Goal: Obtain resource: Obtain resource

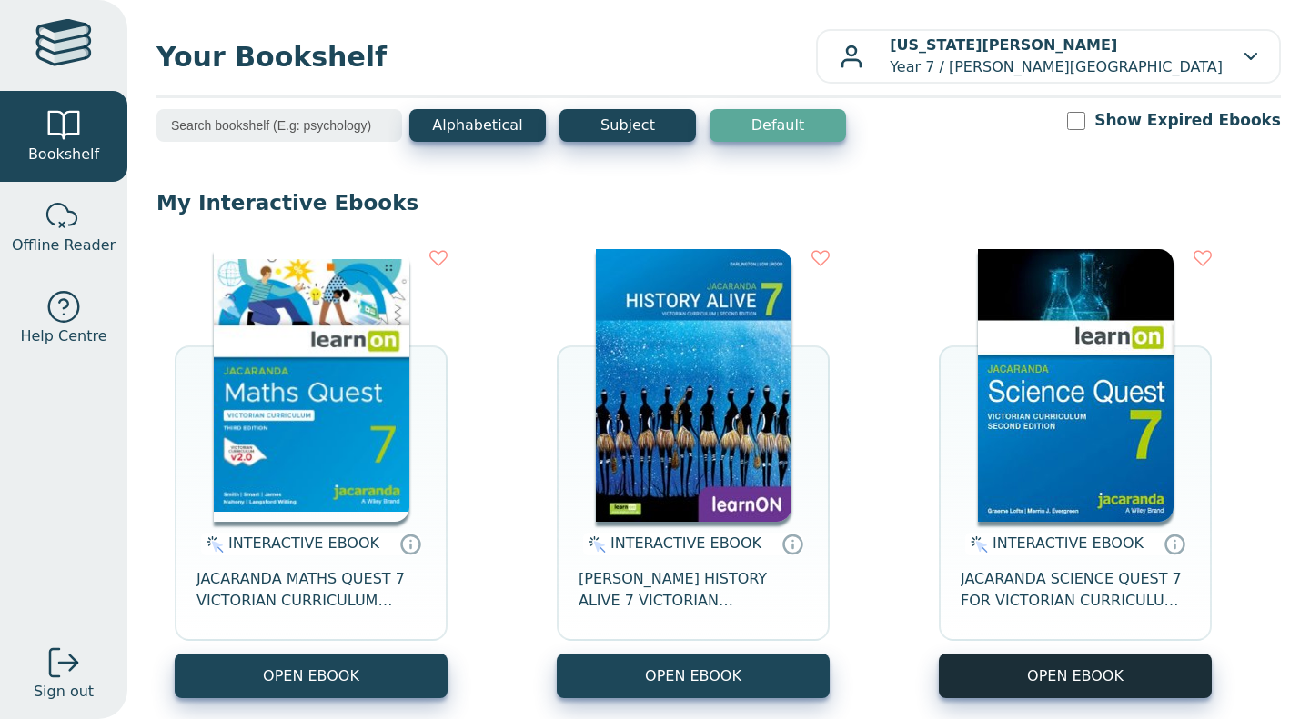
click at [954, 697] on button "OPEN EBOOK" at bounding box center [1075, 676] width 273 height 45
click at [1088, 660] on button "OPEN EBOOK" at bounding box center [1075, 676] width 273 height 45
